Goal: Transaction & Acquisition: Download file/media

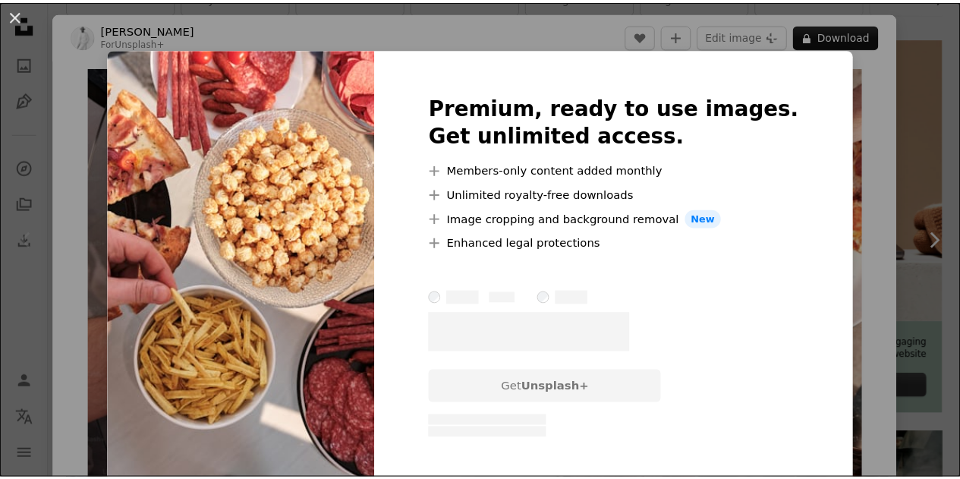
scroll to position [93, 0]
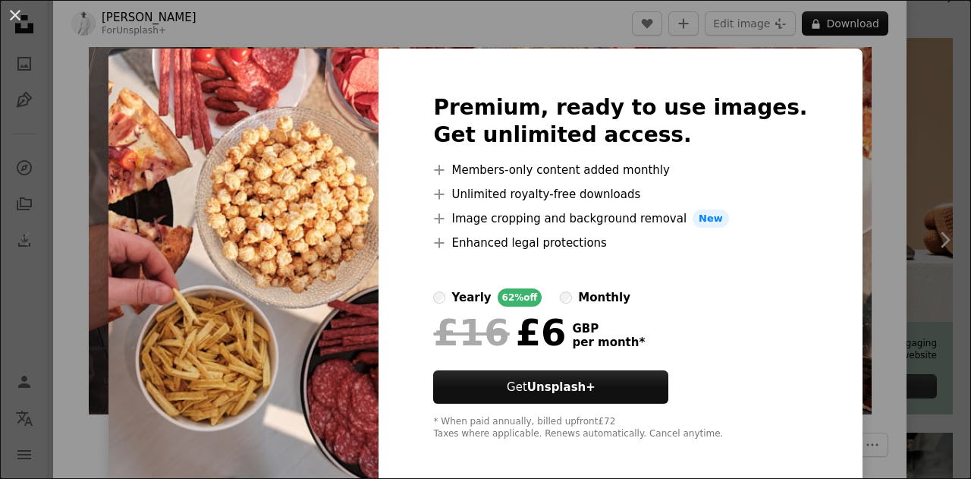
click at [901, 215] on div "An X shape Premium, ready to use images. Get unlimited access. A plus sign Memb…" at bounding box center [485, 239] width 971 height 479
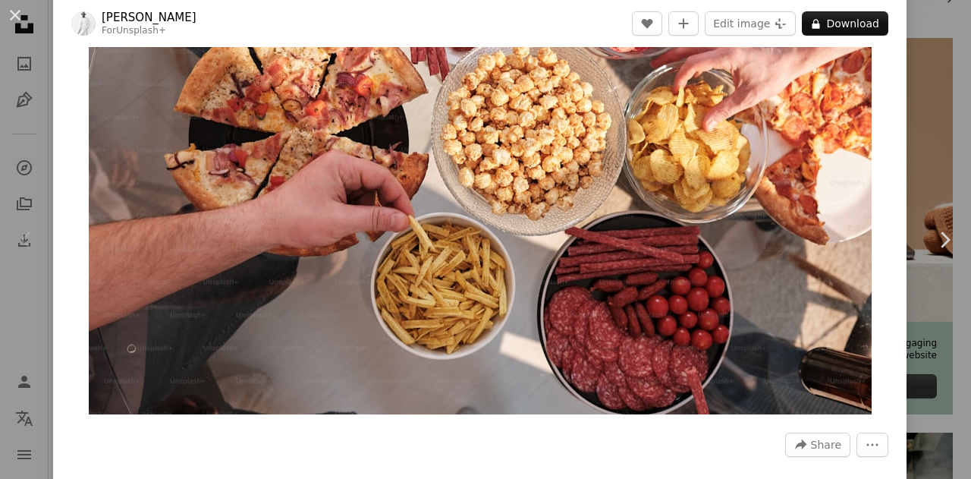
click at [887, 115] on div "Zoom in" at bounding box center [480, 194] width 854 height 456
click at [915, 124] on div "An X shape Chevron left Chevron right [PERSON_NAME] For Unsplash+ A heart A plu…" at bounding box center [485, 239] width 971 height 479
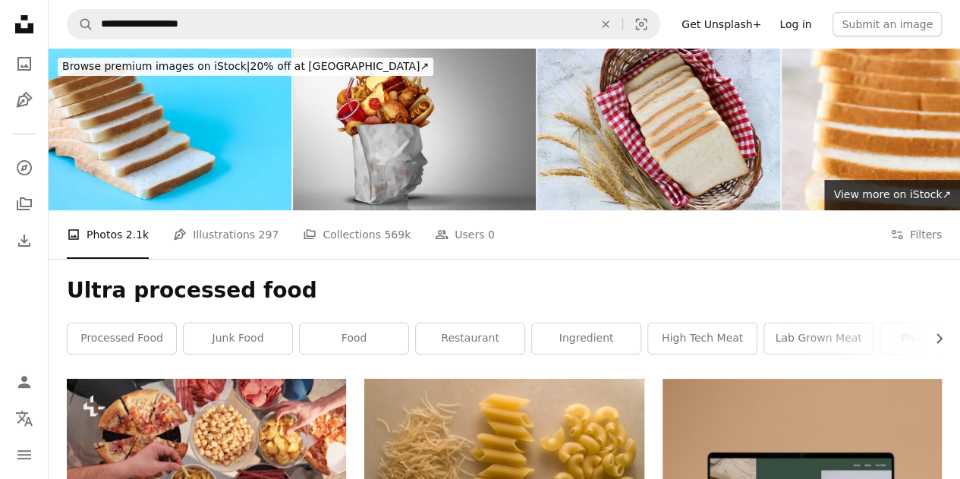
click at [809, 20] on link "Log in" at bounding box center [795, 24] width 50 height 24
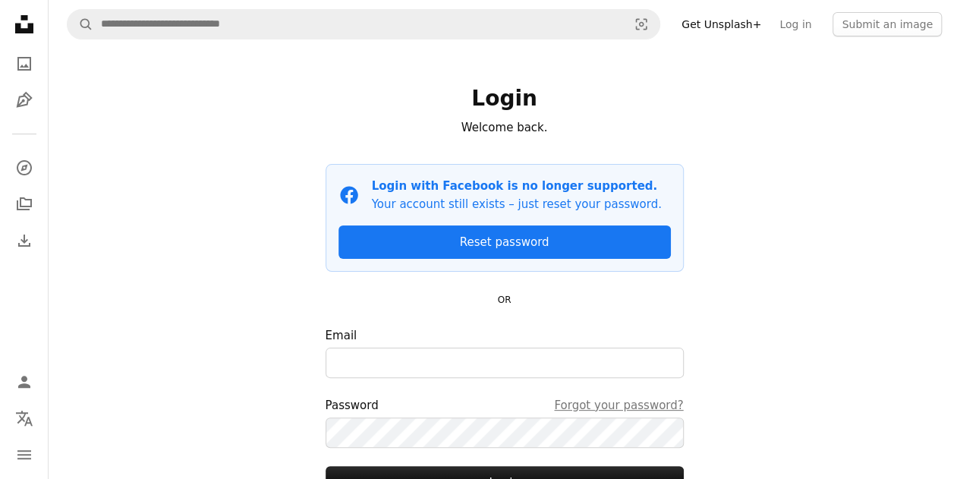
scroll to position [135, 0]
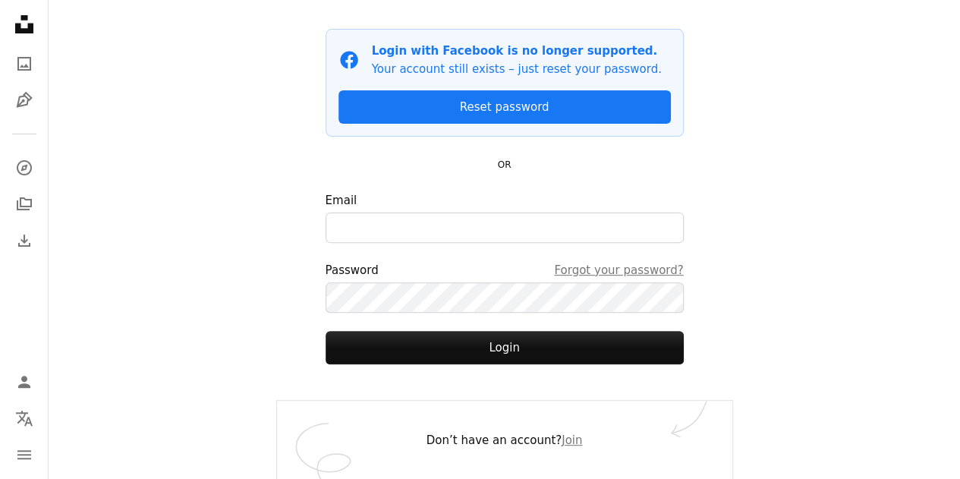
click at [524, 244] on form "Email Password Forgot your password? Login" at bounding box center [504, 277] width 358 height 173
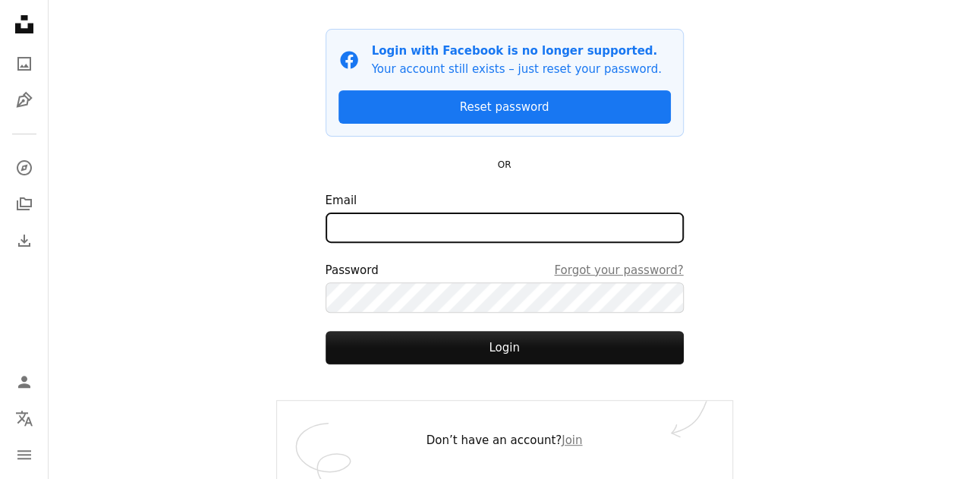
click at [521, 241] on input "Email" at bounding box center [504, 227] width 358 height 30
type input "**********"
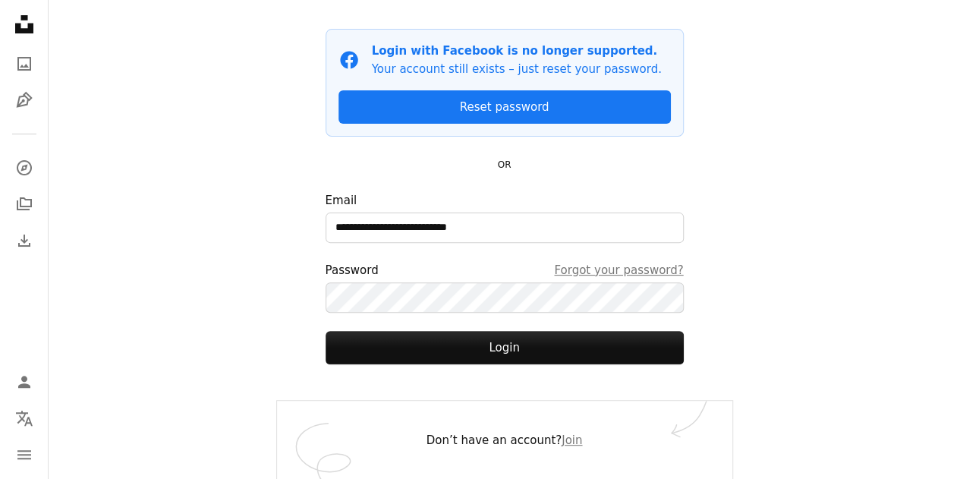
click at [533, 324] on form "**********" at bounding box center [504, 277] width 358 height 173
click at [530, 315] on form "**********" at bounding box center [504, 277] width 358 height 173
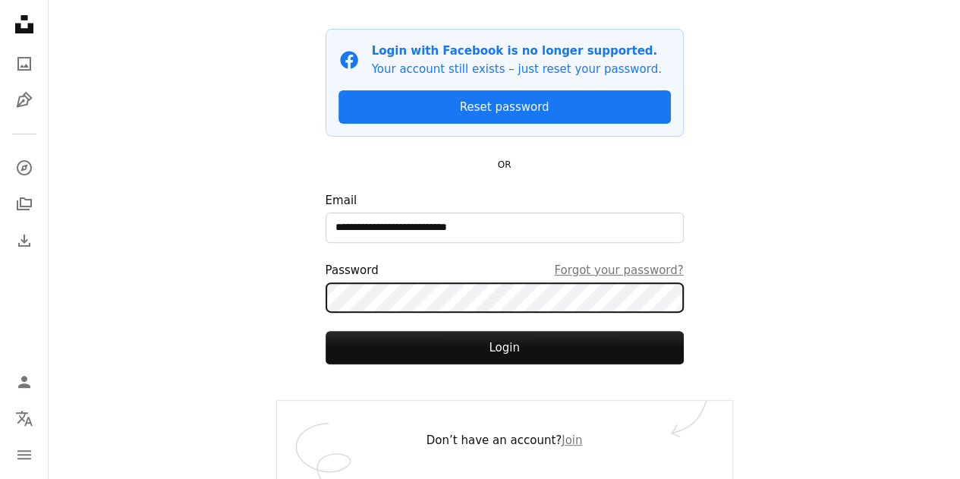
click at [325, 331] on button "Login" at bounding box center [504, 347] width 358 height 33
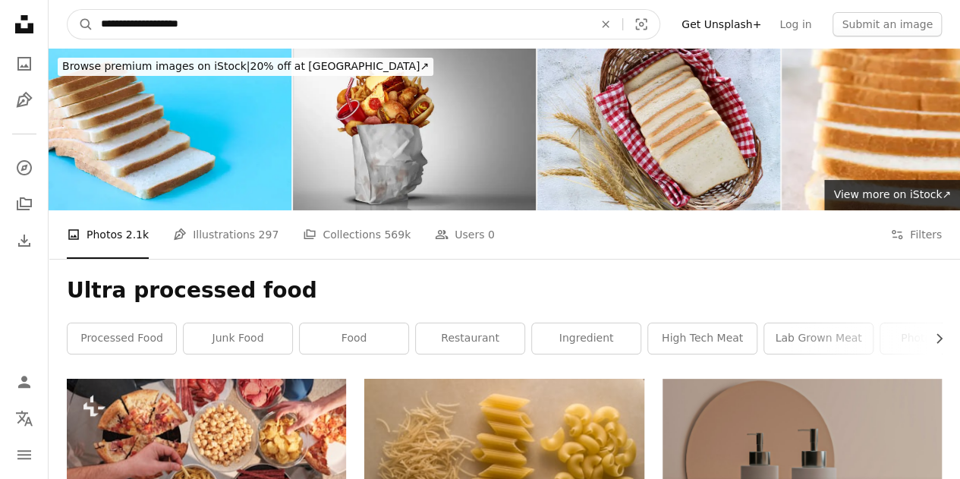
click at [269, 17] on input "**********" at bounding box center [340, 24] width 495 height 29
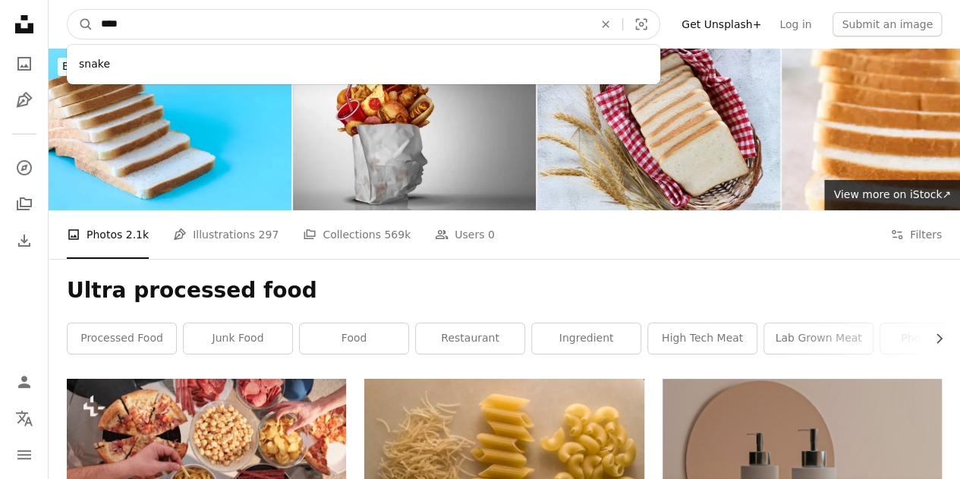
type input "*****"
click button "A magnifying glass" at bounding box center [81, 24] width 26 height 29
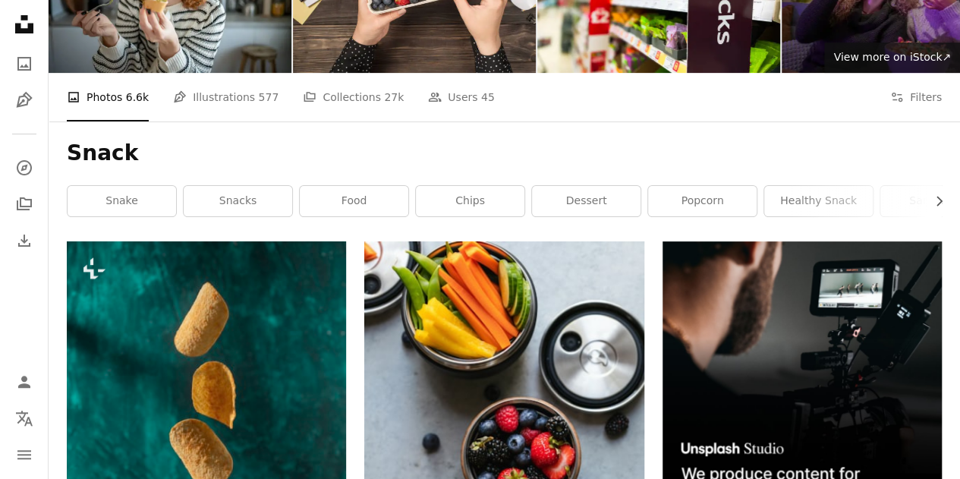
scroll to position [138, 0]
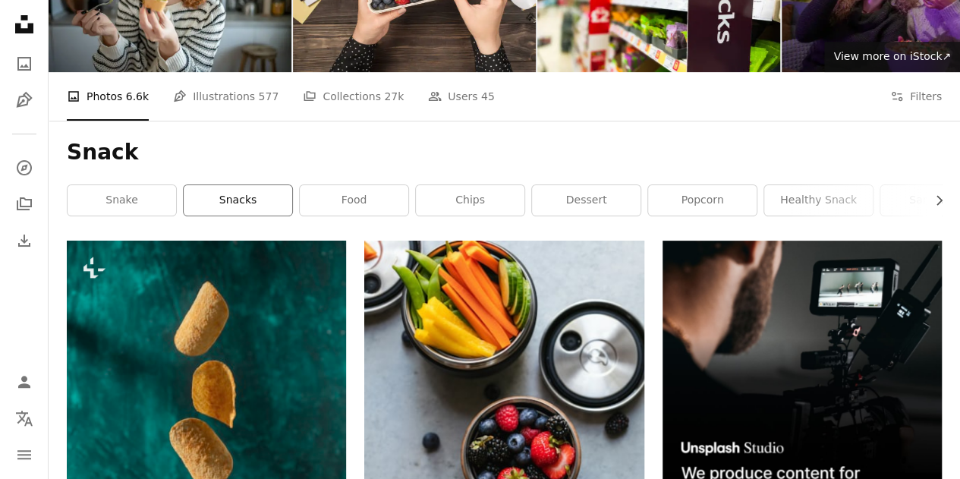
click at [257, 191] on link "snacks" at bounding box center [238, 200] width 108 height 30
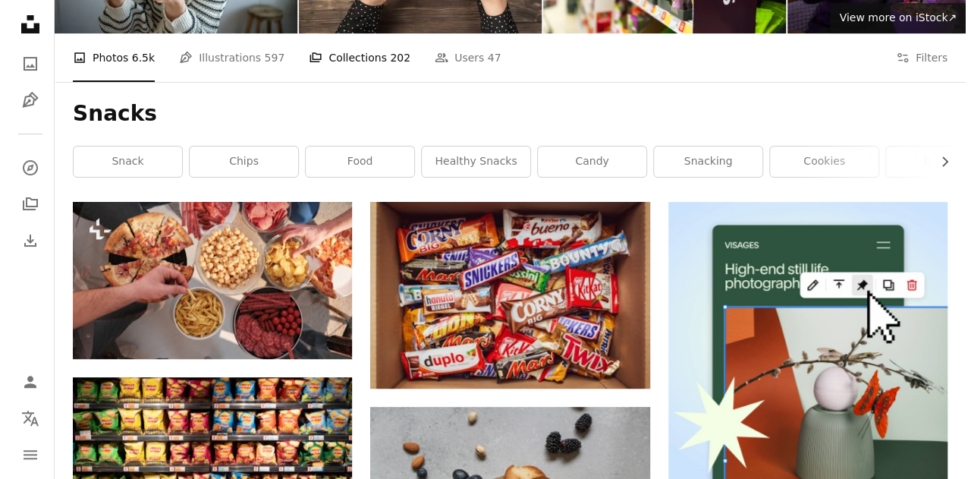
scroll to position [174, 0]
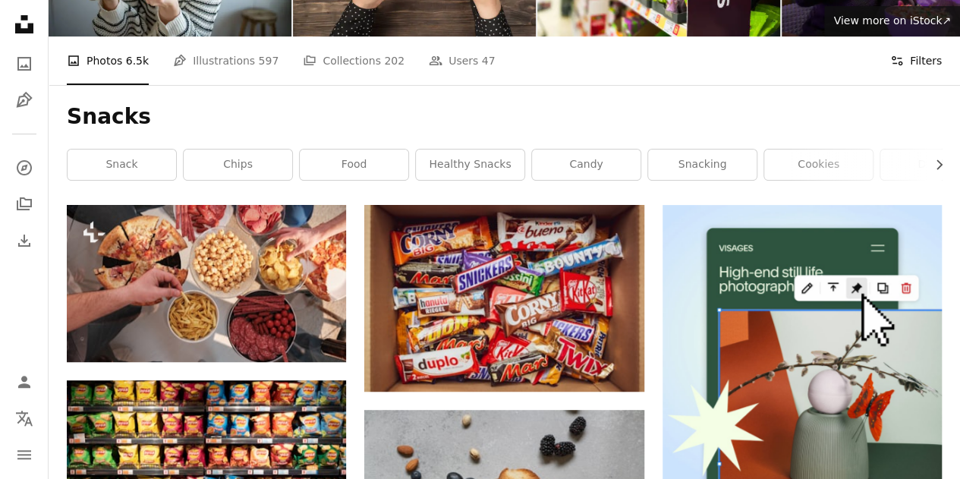
click at [923, 62] on button "Filters Filters" at bounding box center [916, 60] width 52 height 49
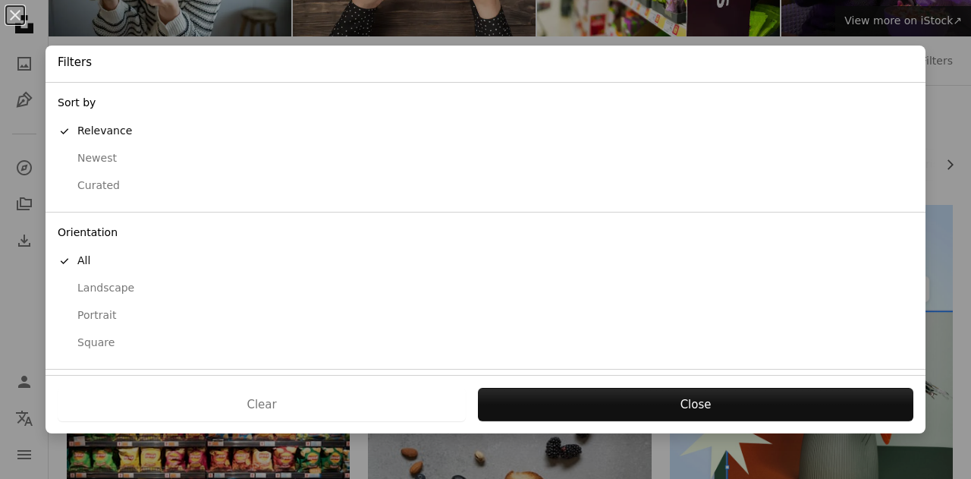
scroll to position [121, 0]
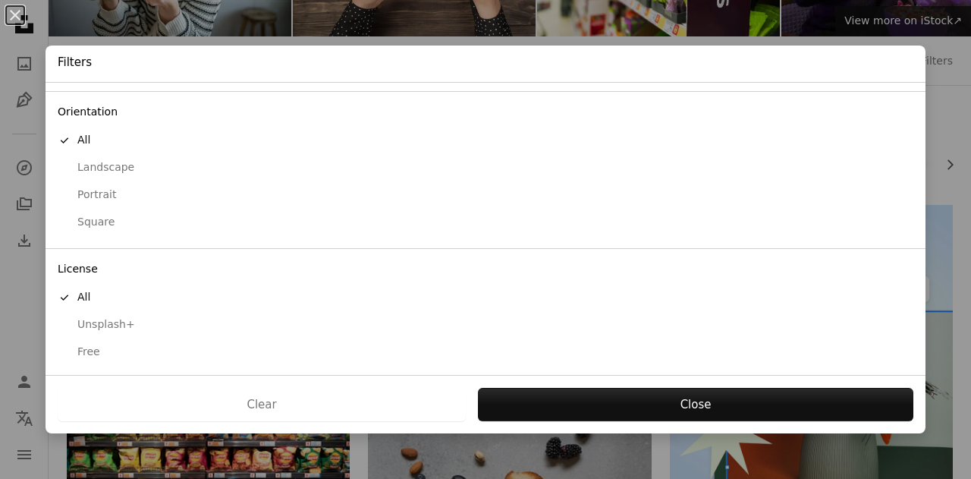
click at [86, 198] on div "Portrait" at bounding box center [486, 194] width 856 height 15
click at [93, 344] on div "Free" at bounding box center [486, 351] width 856 height 15
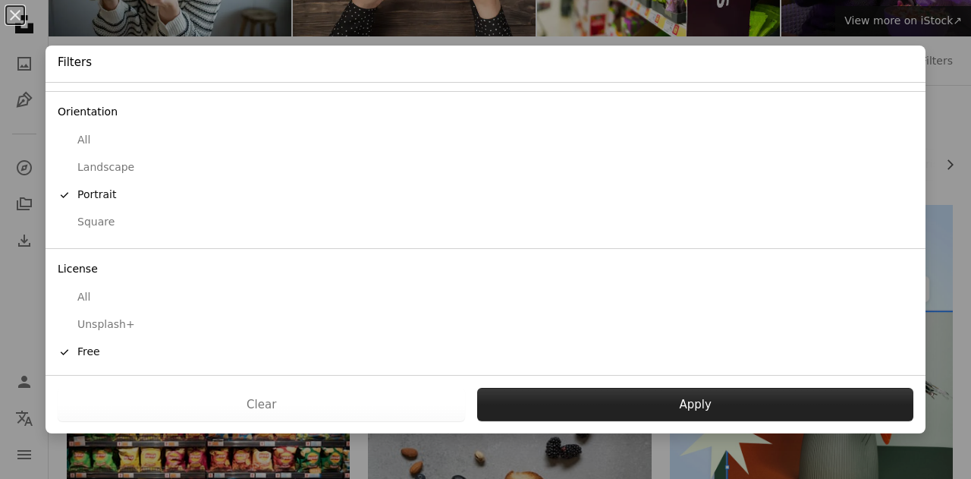
click at [623, 399] on button "Apply" at bounding box center [695, 404] width 436 height 33
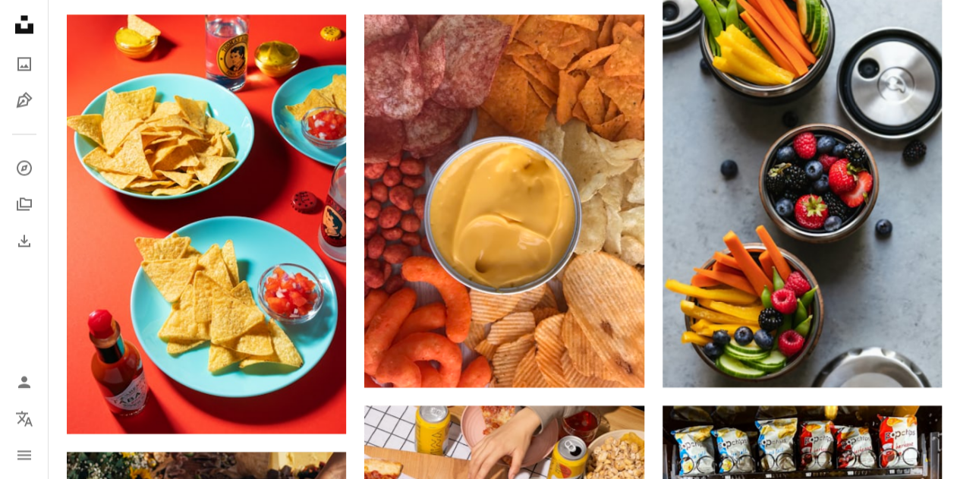
scroll to position [1243, 0]
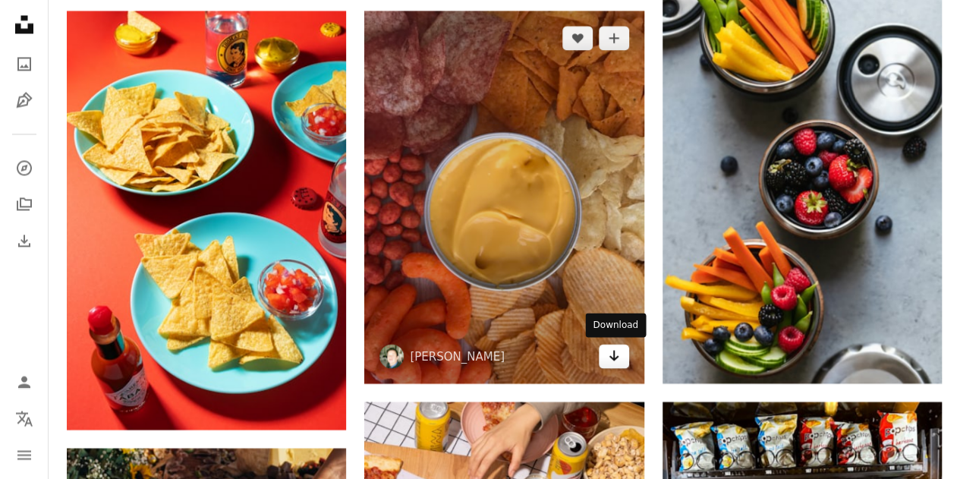
click at [617, 353] on icon "Arrow pointing down" at bounding box center [614, 355] width 12 height 18
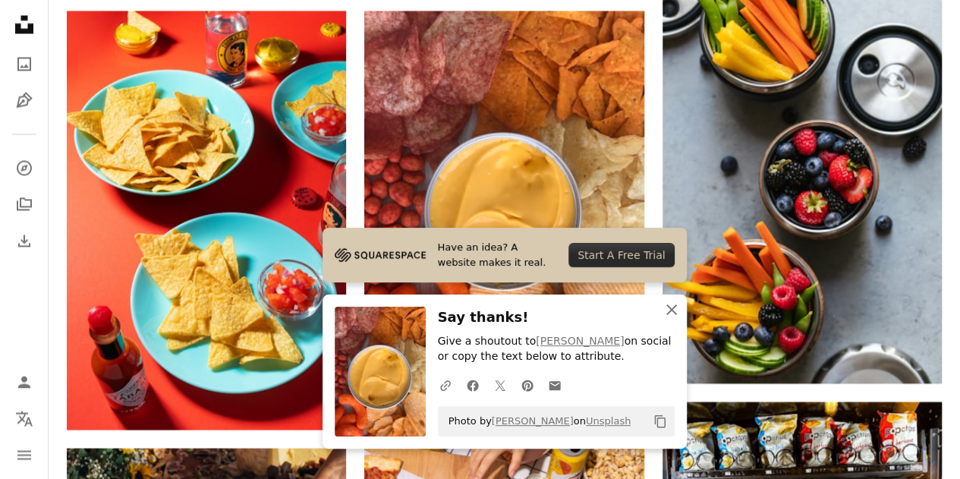
click at [669, 314] on icon "An X shape" at bounding box center [671, 309] width 18 height 18
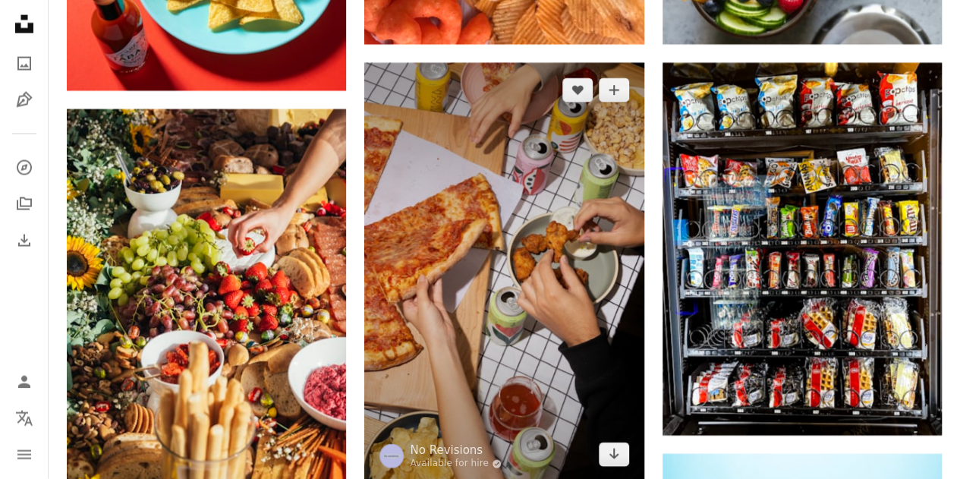
scroll to position [1665, 0]
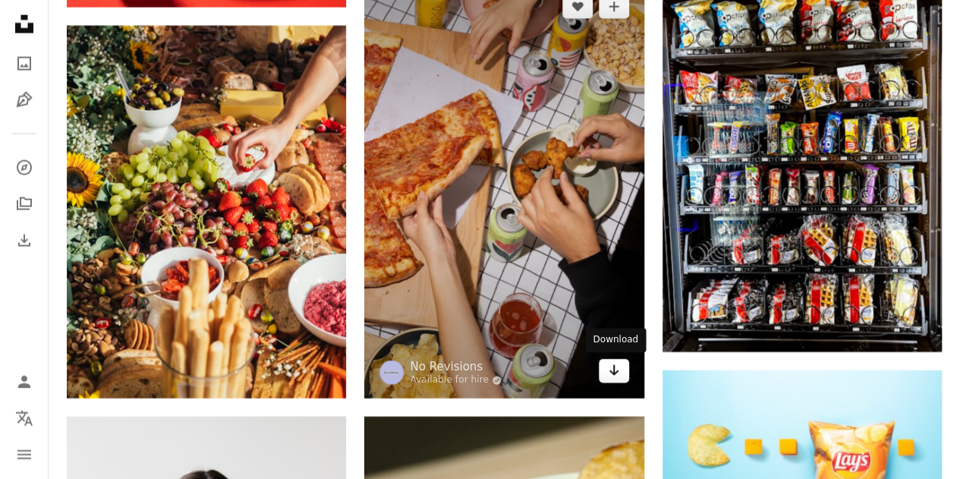
click at [619, 374] on link "Arrow pointing down" at bounding box center [614, 371] width 30 height 24
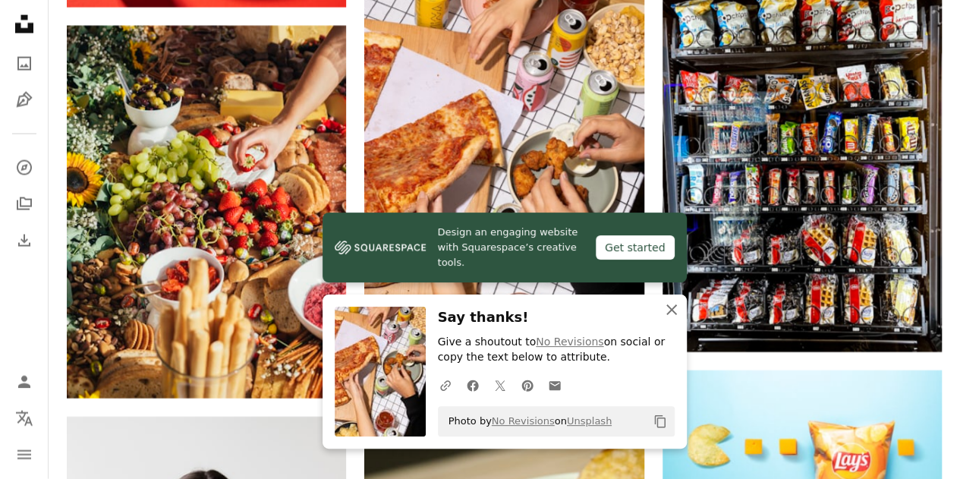
click at [675, 306] on icon "button" at bounding box center [671, 309] width 11 height 11
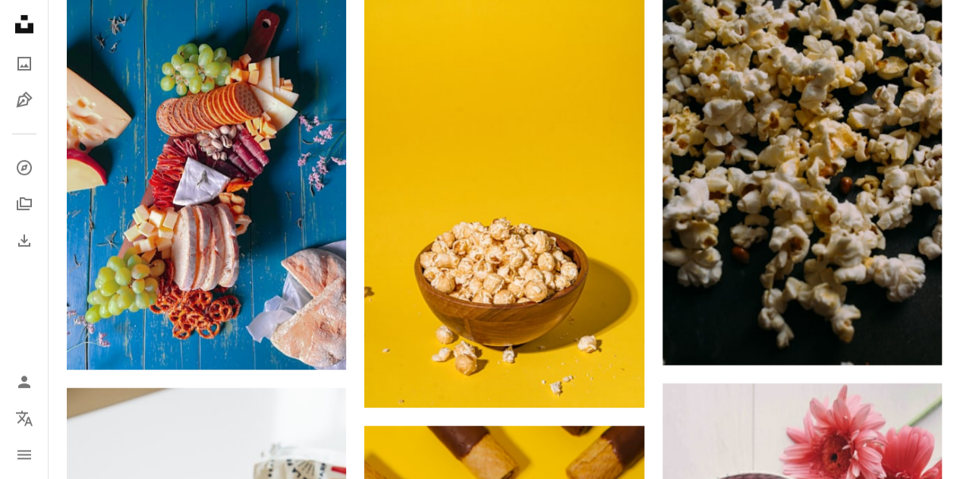
scroll to position [2533, 0]
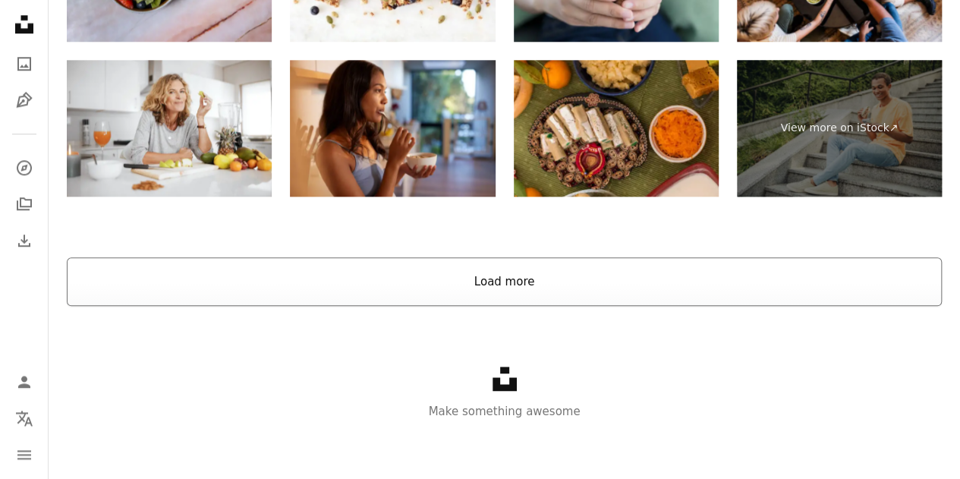
click at [614, 301] on button "Load more" at bounding box center [504, 281] width 875 height 49
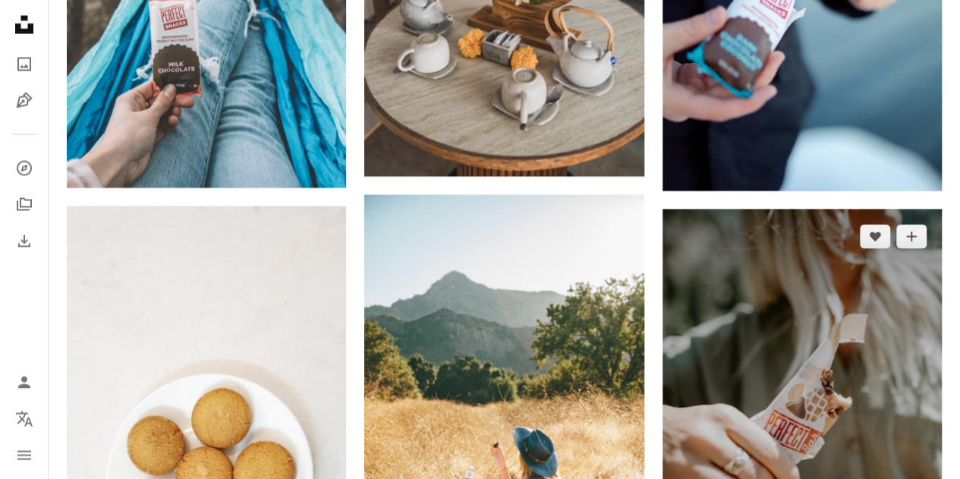
scroll to position [10009, 0]
